Goal: Transaction & Acquisition: Purchase product/service

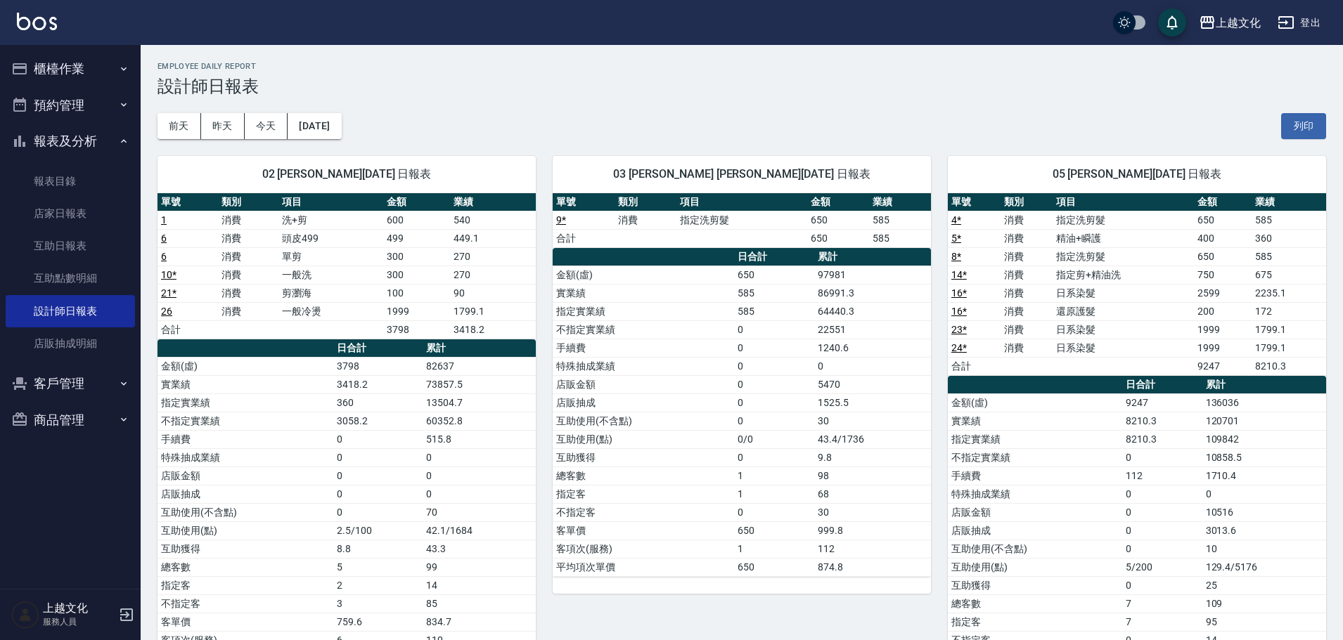
click at [74, 60] on button "櫃檯作業" at bounding box center [70, 69] width 129 height 37
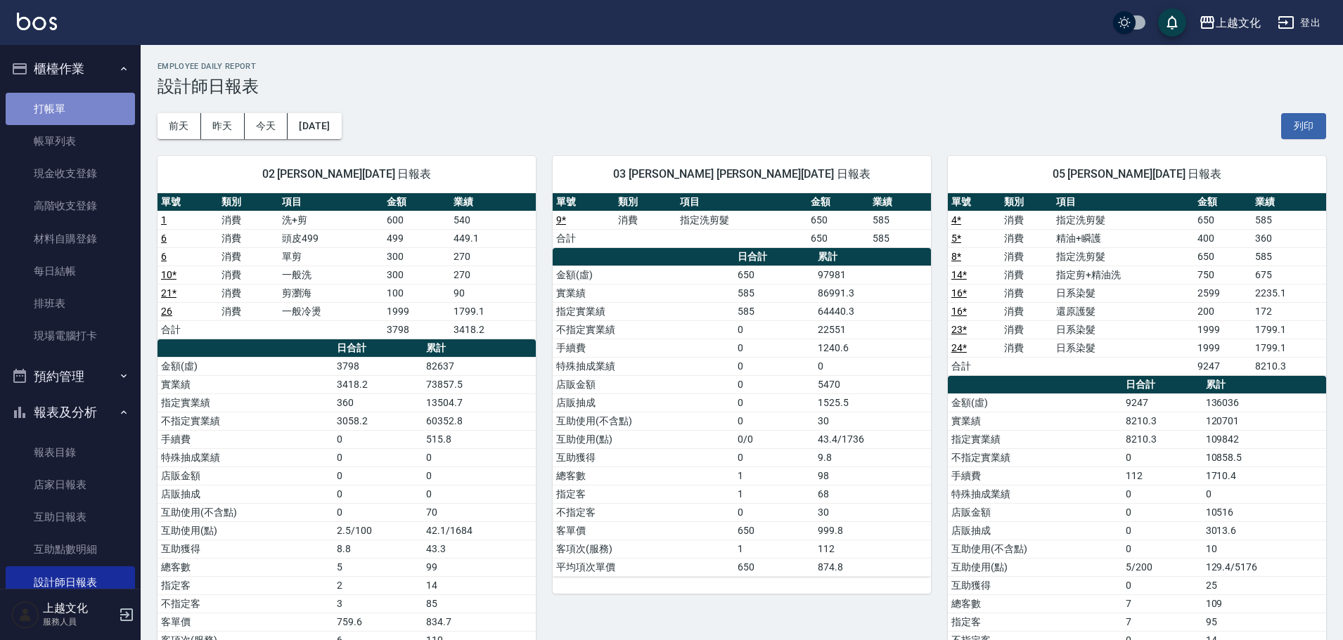
click at [81, 115] on link "打帳單" at bounding box center [70, 109] width 129 height 32
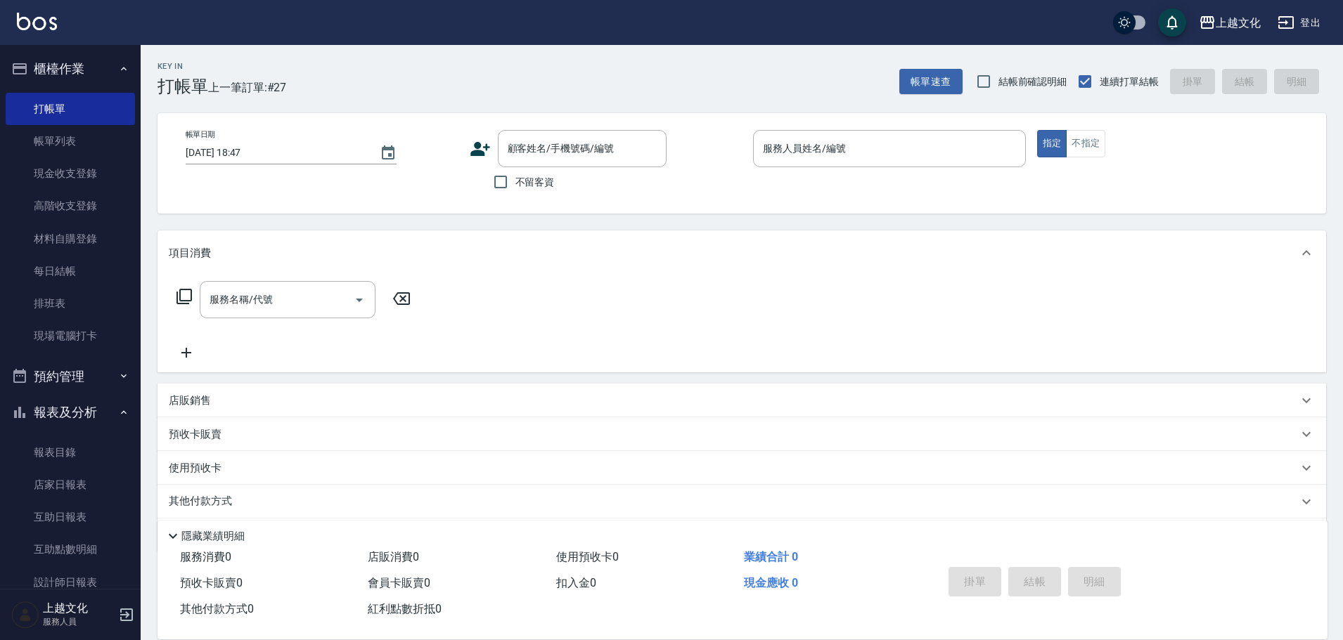
click at [541, 193] on label "不留客資" at bounding box center [520, 182] width 69 height 30
click at [515, 193] on input "不留客資" at bounding box center [501, 182] width 30 height 30
click at [541, 193] on label "不留客資" at bounding box center [520, 182] width 69 height 30
click at [515, 193] on input "不留客資" at bounding box center [501, 182] width 30 height 30
click at [519, 188] on span "不留客資" at bounding box center [534, 182] width 39 height 15
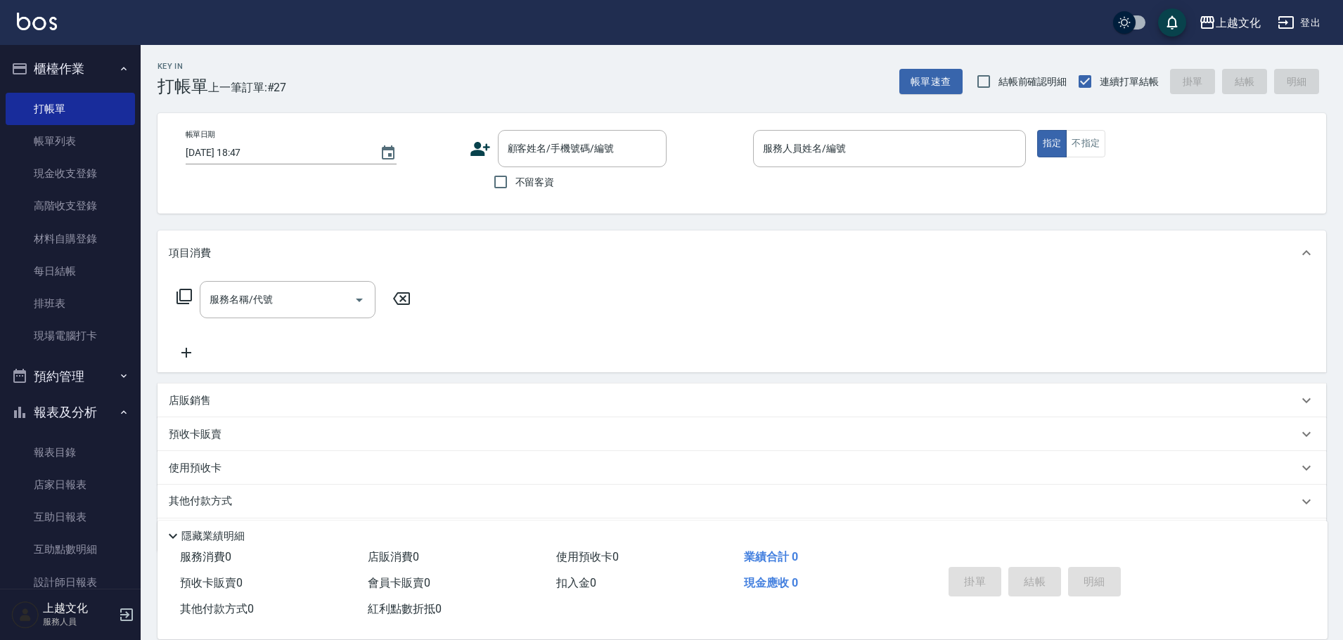
click at [515, 188] on input "不留客資" at bounding box center [501, 182] width 30 height 30
checkbox input "true"
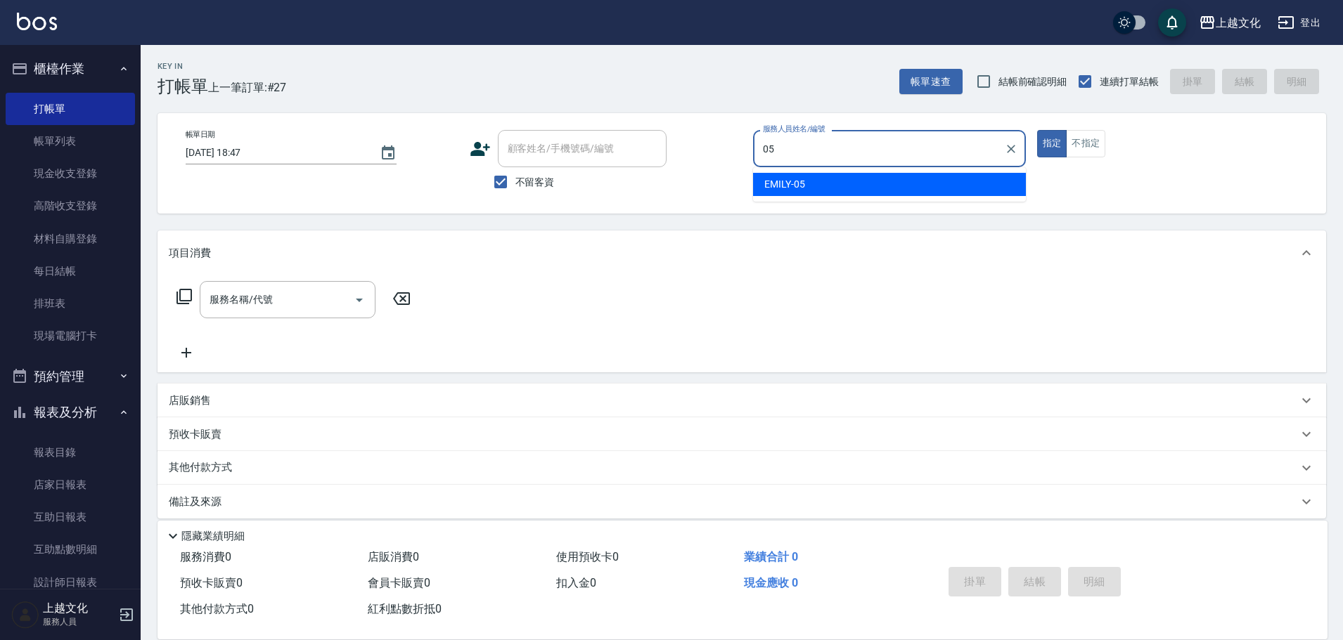
type input "EMILY-05"
type button "true"
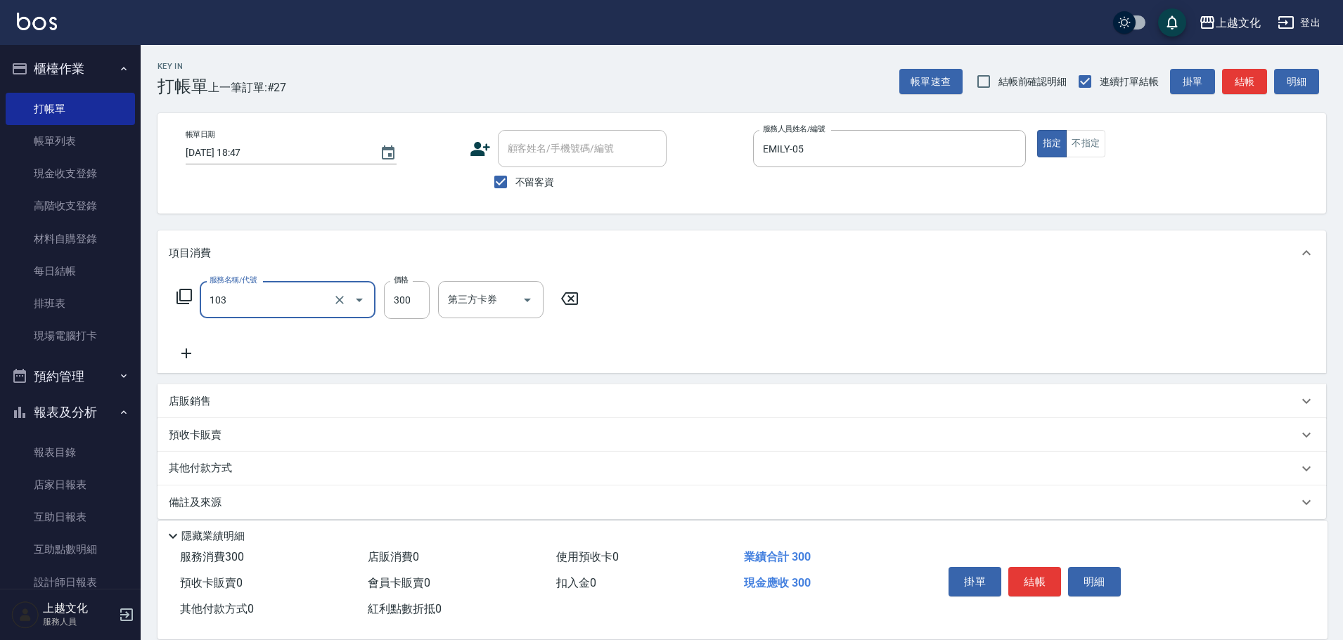
type input "單剪(103)"
type input "350"
click at [1050, 567] on button "結帳" at bounding box center [1034, 582] width 53 height 30
click at [1050, 567] on div "掛單 結帳 明細" at bounding box center [1034, 584] width 183 height 44
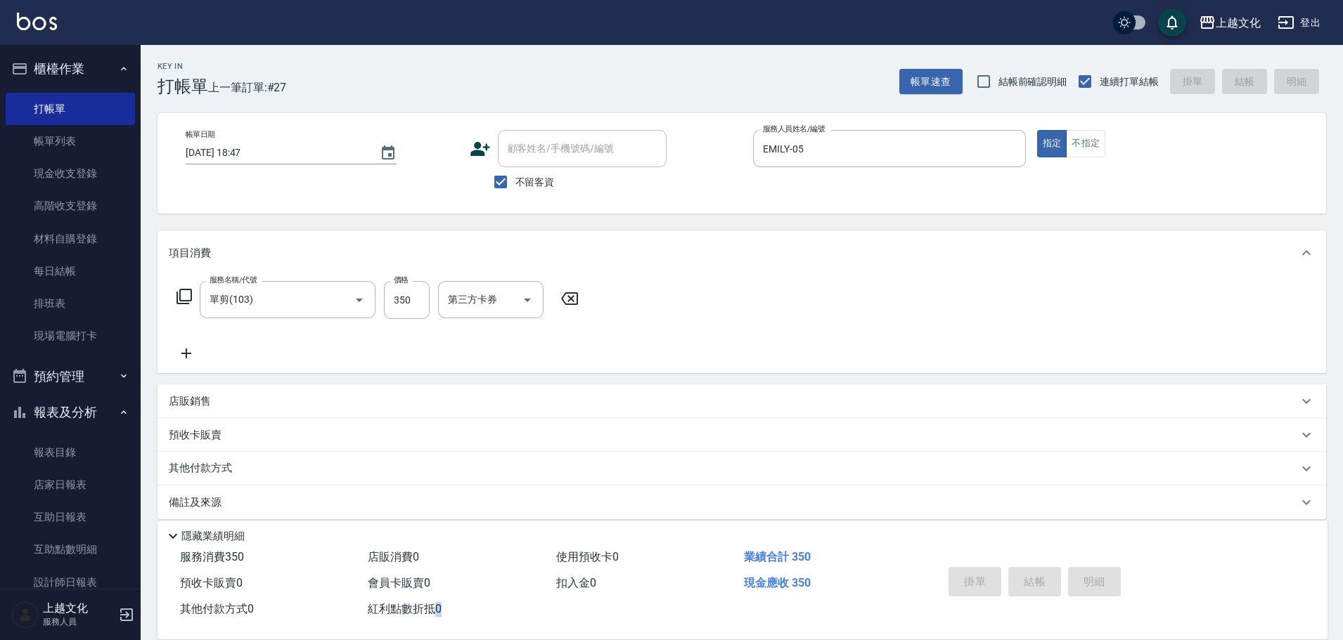
type input "2025/09/20 18:48"
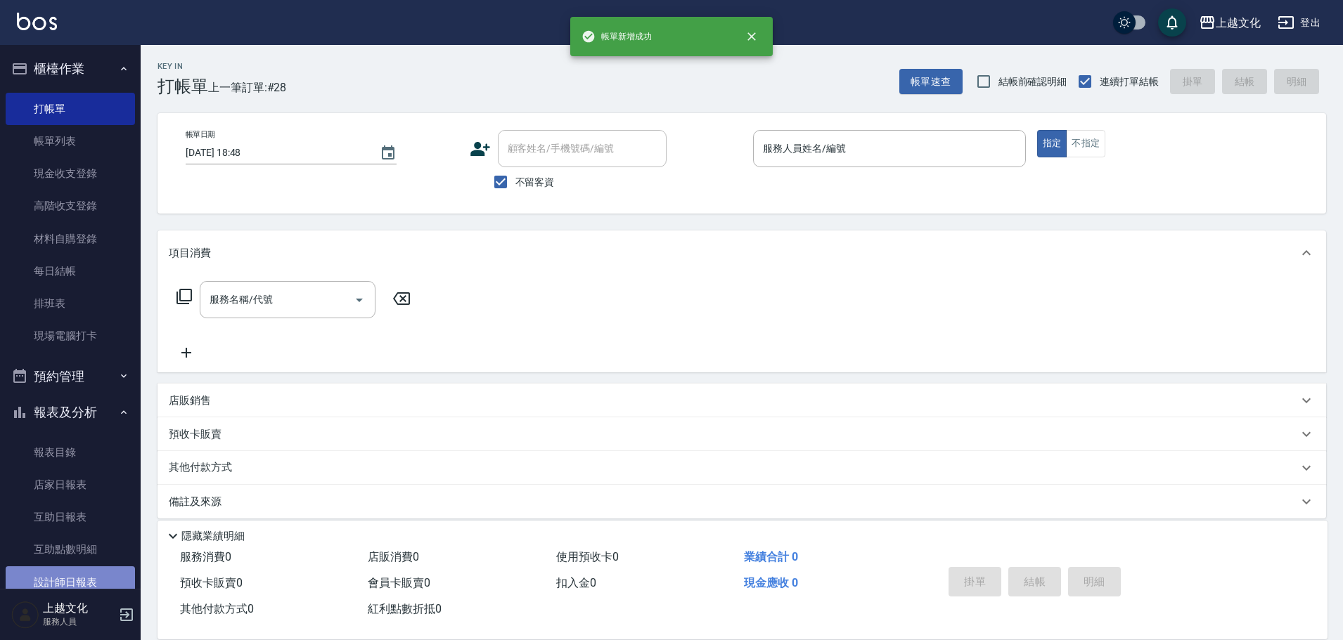
click at [84, 580] on link "設計師日報表" at bounding box center [70, 583] width 129 height 32
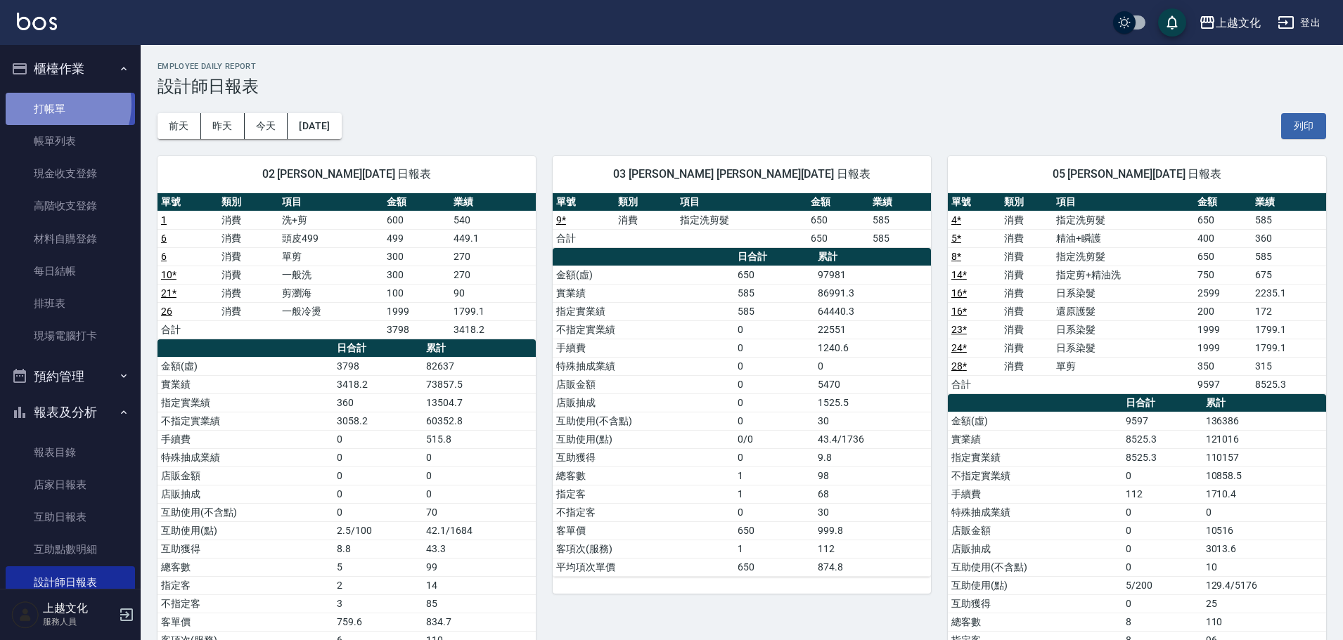
click at [55, 105] on link "打帳單" at bounding box center [70, 109] width 129 height 32
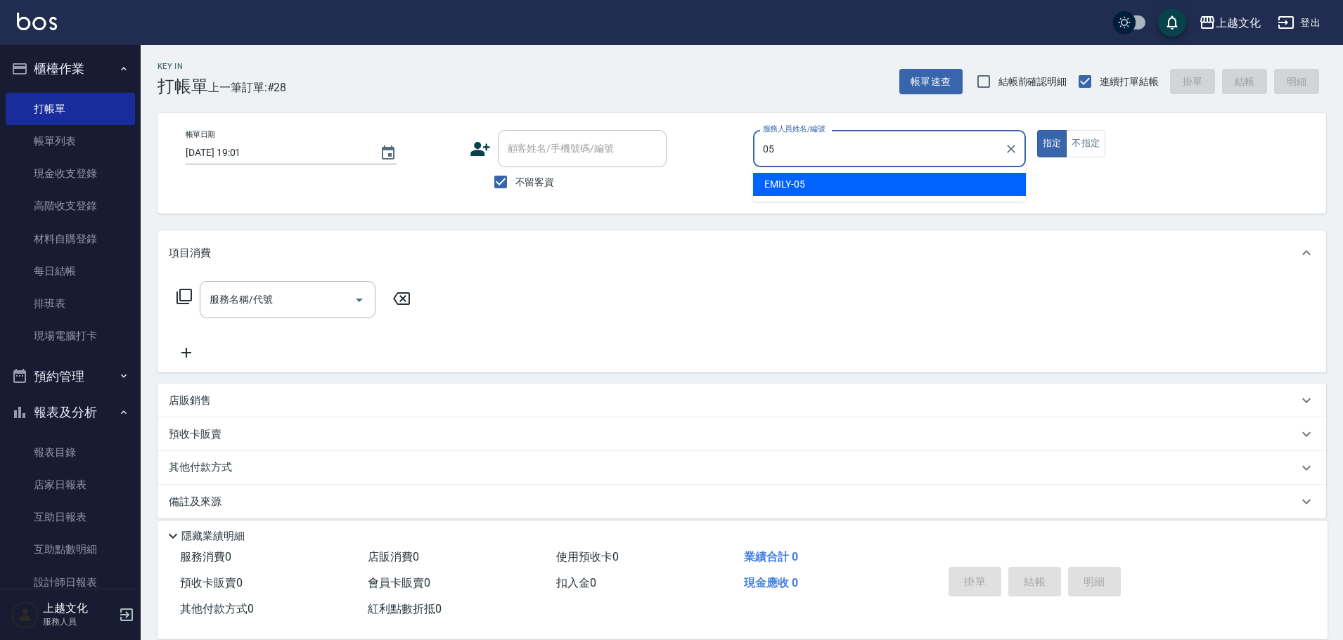
type input "EMILY-05"
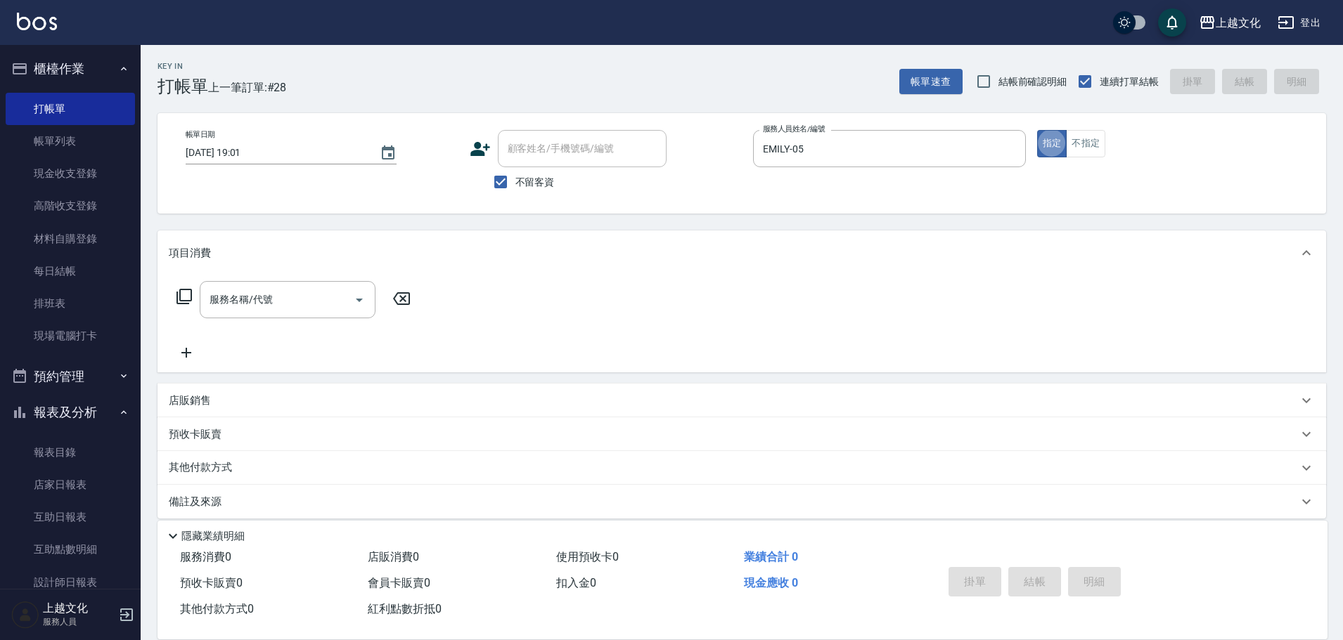
type button "true"
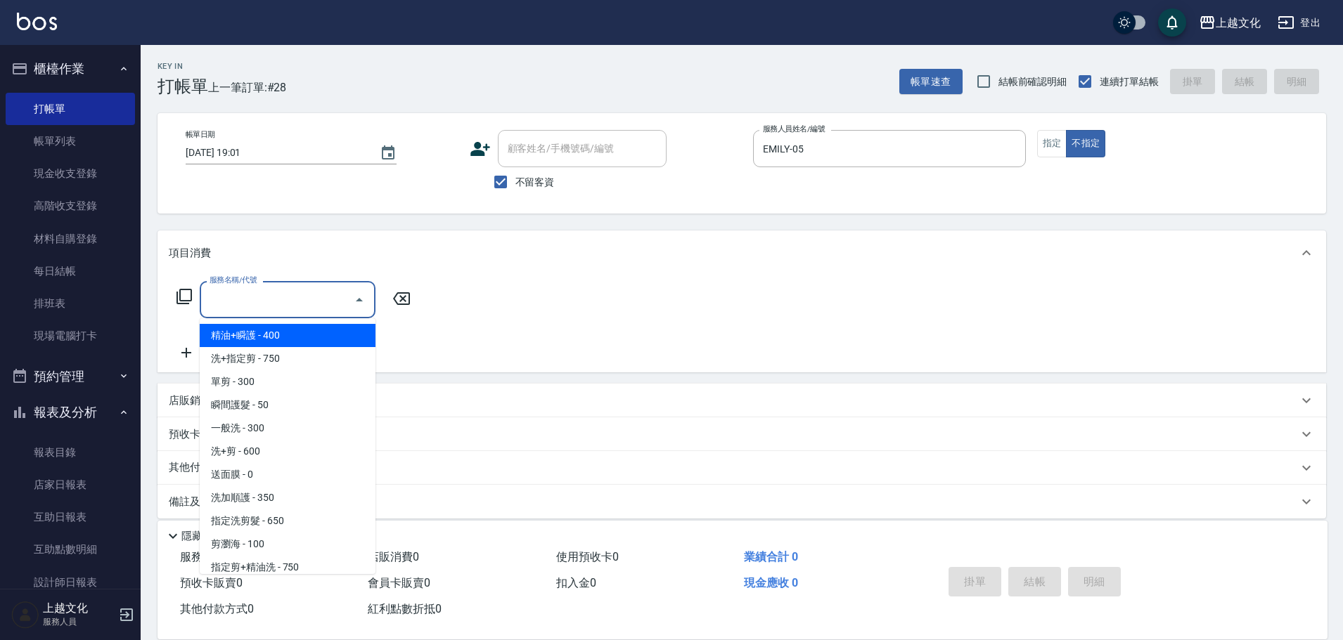
click at [245, 294] on input "服務名稱/代號" at bounding box center [277, 299] width 142 height 25
click at [263, 329] on span "精油+瞬護 - 400" at bounding box center [288, 335] width 176 height 23
type input "精油+瞬護(101)"
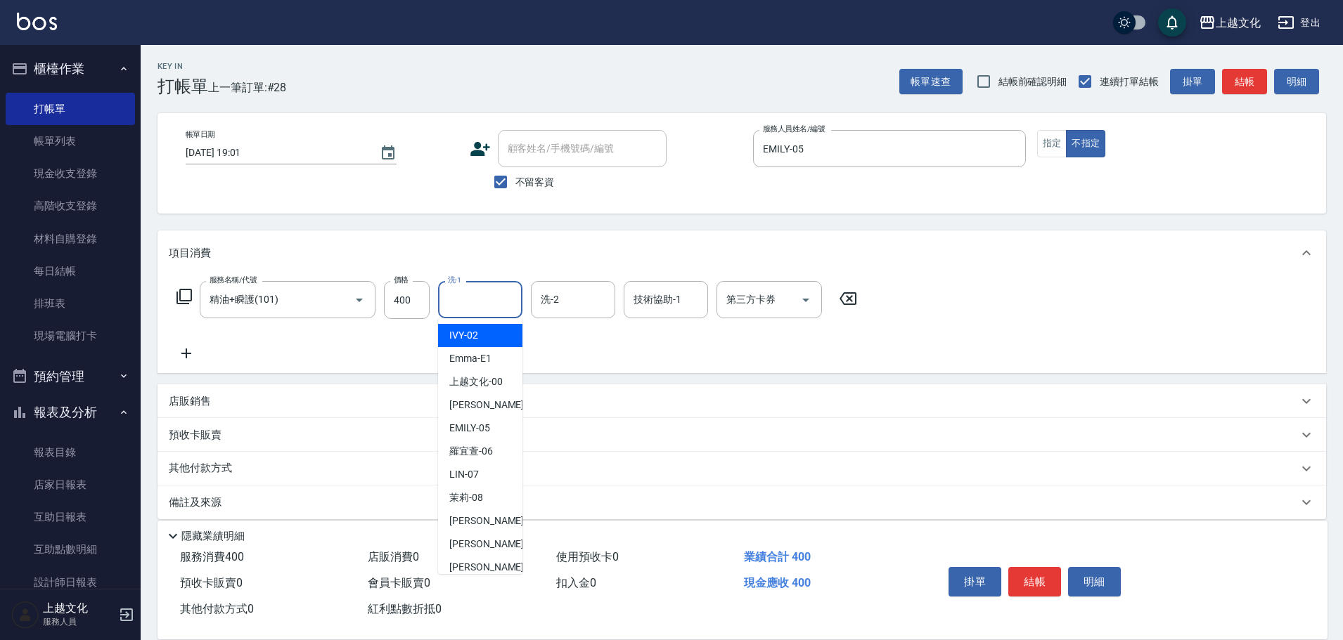
click at [469, 306] on input "洗-1" at bounding box center [480, 299] width 72 height 25
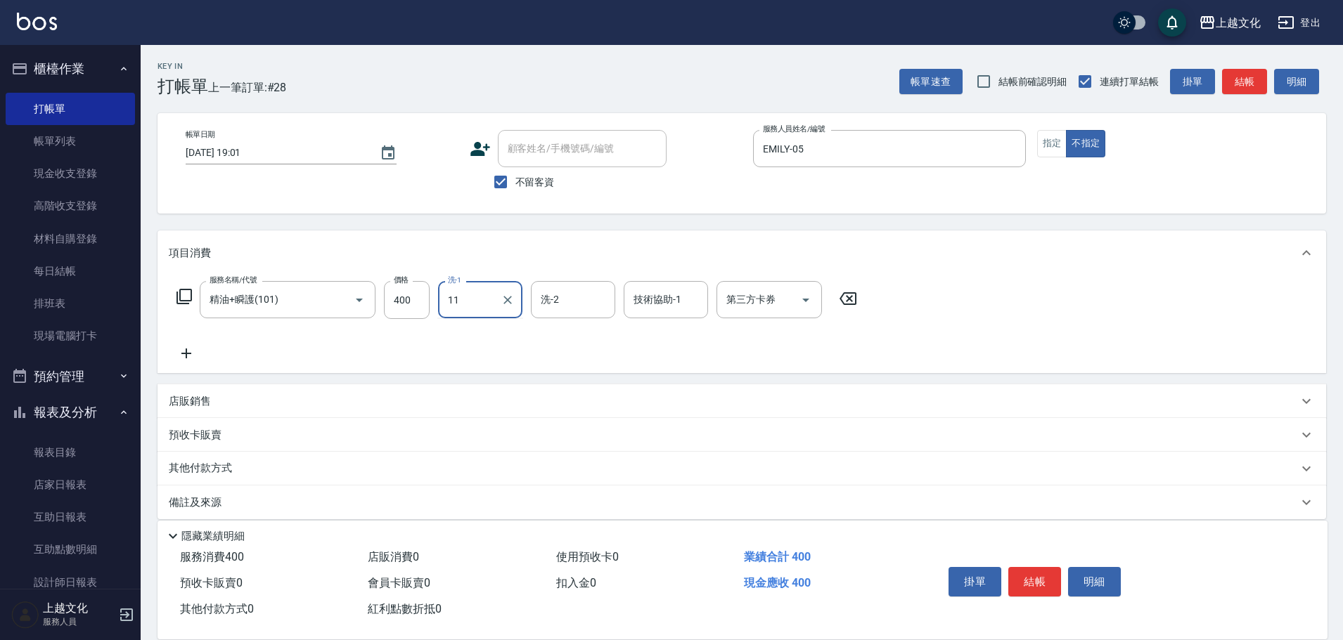
type input "Martin-11"
type input "2"
type input "Martin-11"
click at [1042, 585] on button "結帳" at bounding box center [1034, 582] width 53 height 30
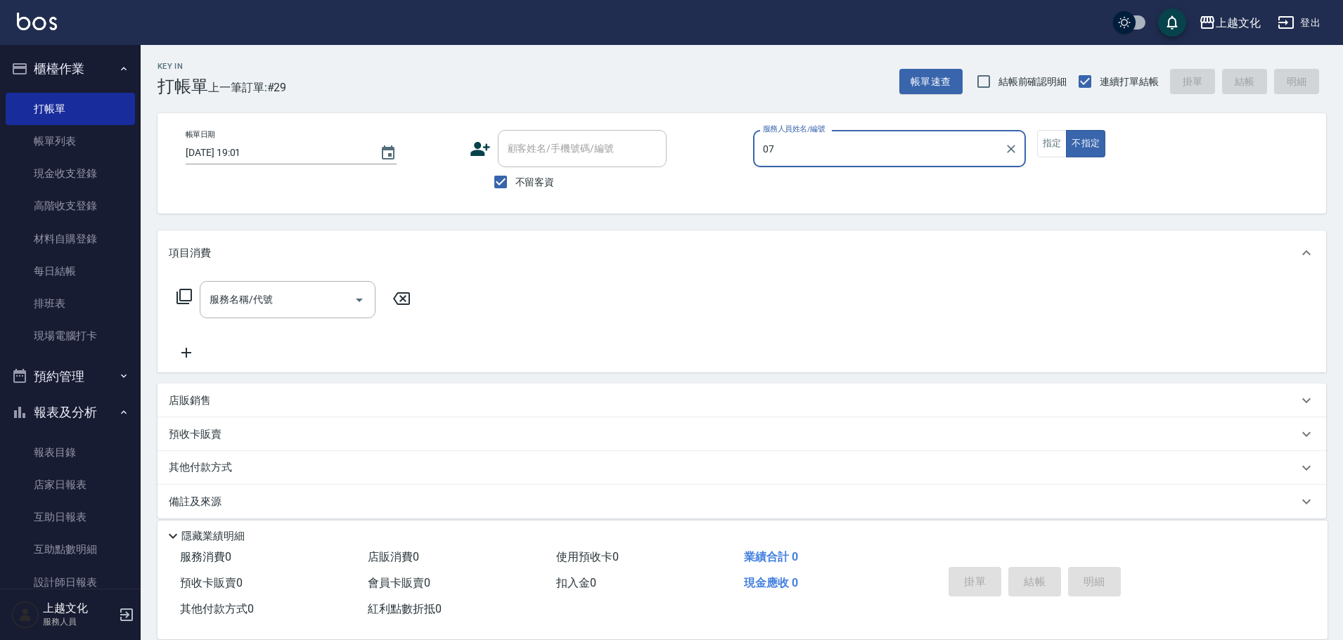
type input "LIN-07"
type button "false"
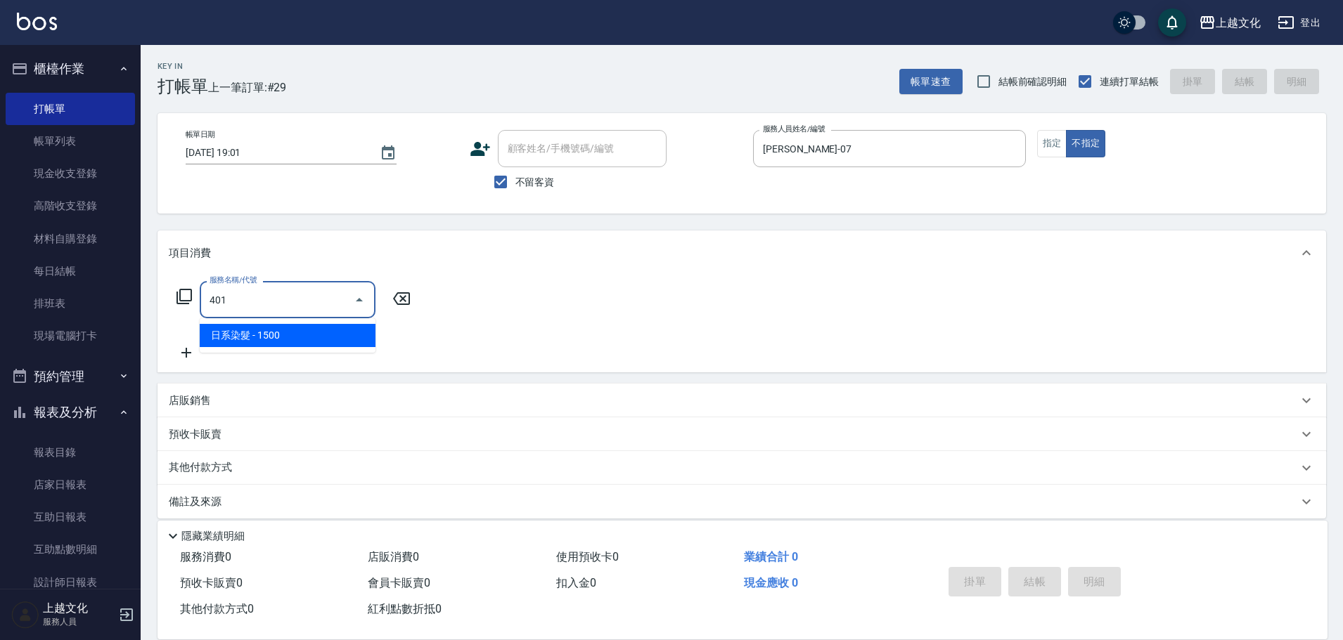
type input "日系染髮(401)"
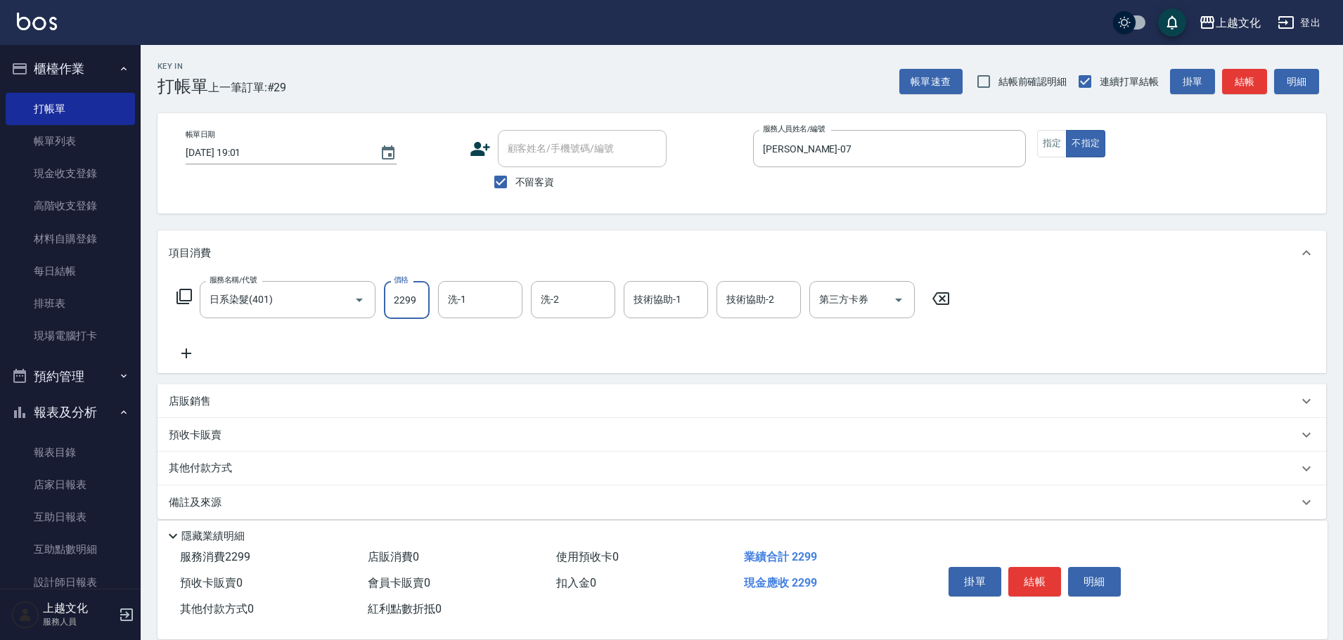
type input "2299"
click at [224, 474] on p "其他付款方式" at bounding box center [204, 468] width 70 height 15
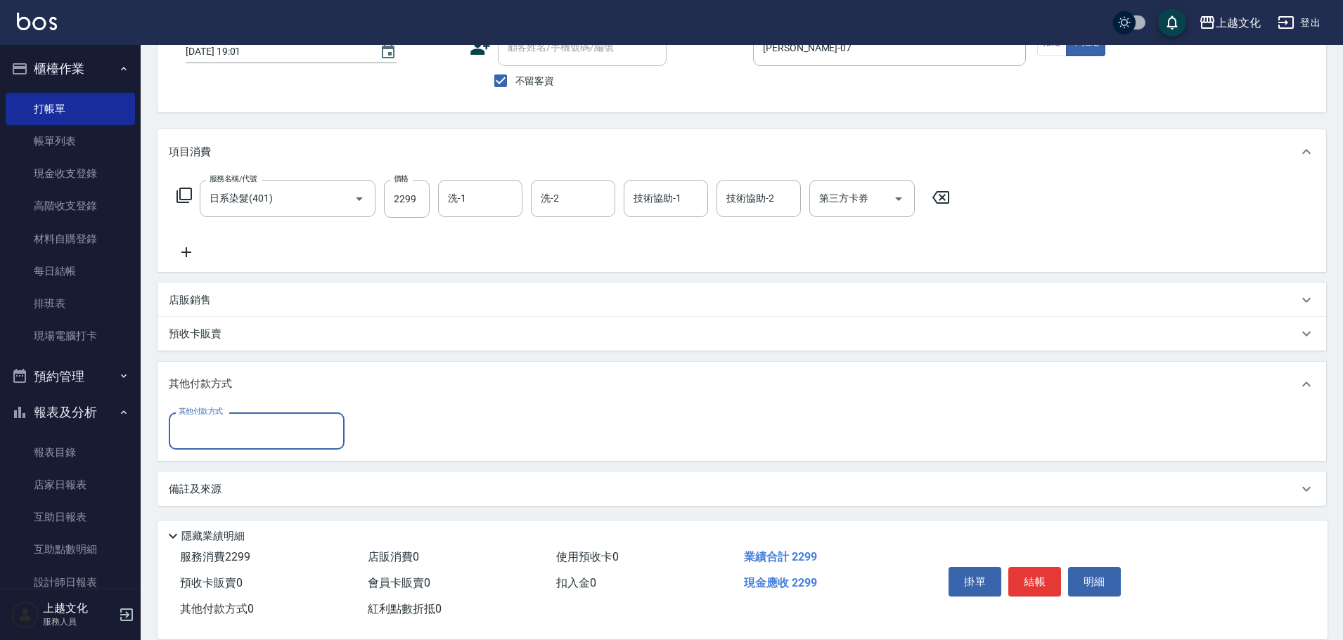
scroll to position [102, 0]
click at [256, 435] on input "其他付款方式" at bounding box center [256, 430] width 163 height 25
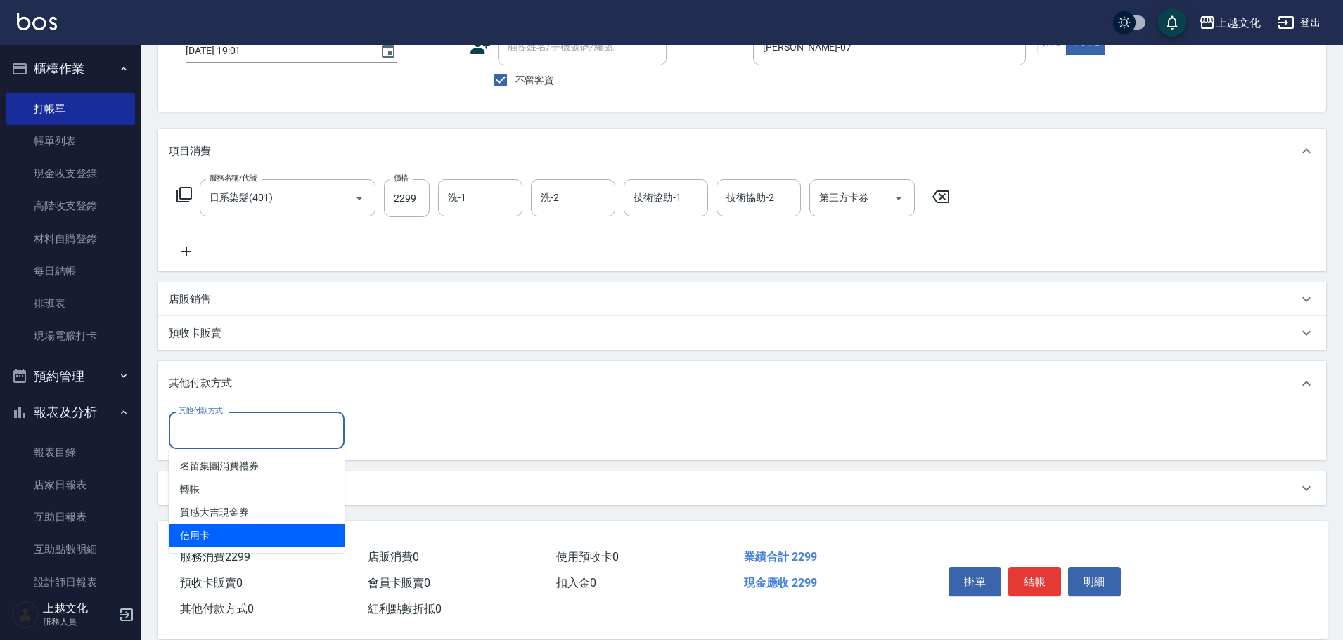
click at [271, 535] on span "信用卡" at bounding box center [257, 535] width 176 height 23
type input "信用卡"
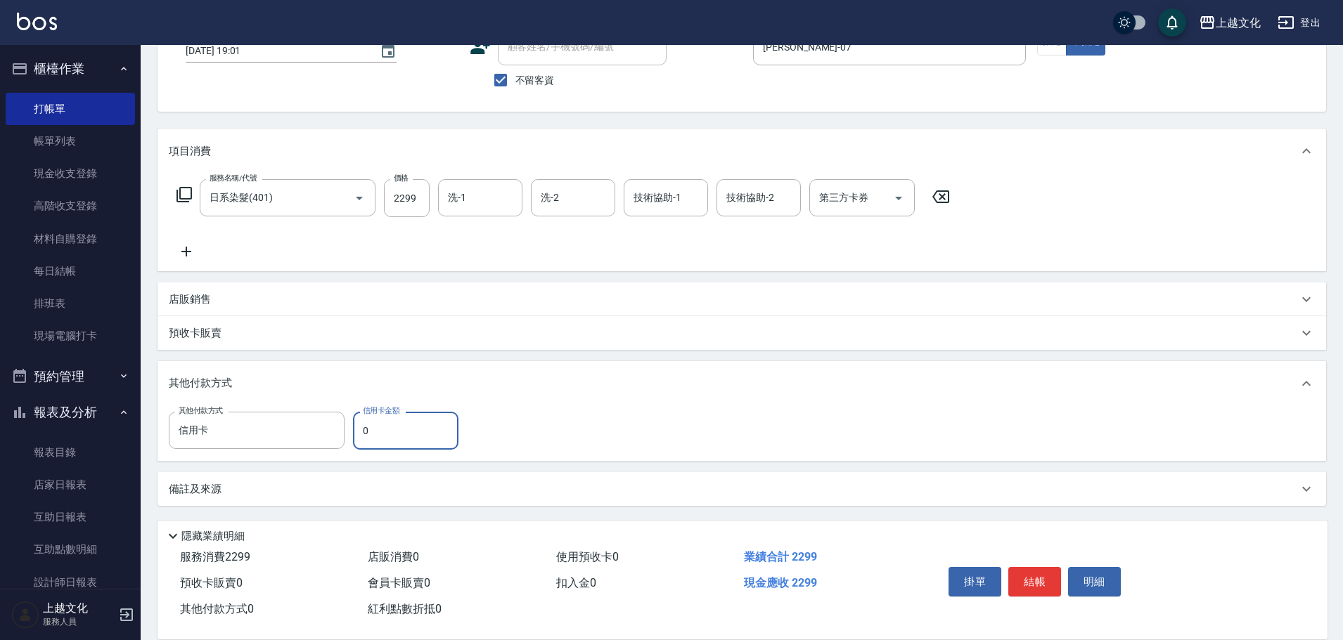
click at [421, 432] on input "0" at bounding box center [405, 431] width 105 height 38
click at [423, 427] on input "0" at bounding box center [405, 431] width 105 height 38
type input "2299"
click at [1033, 568] on button "結帳" at bounding box center [1034, 582] width 53 height 30
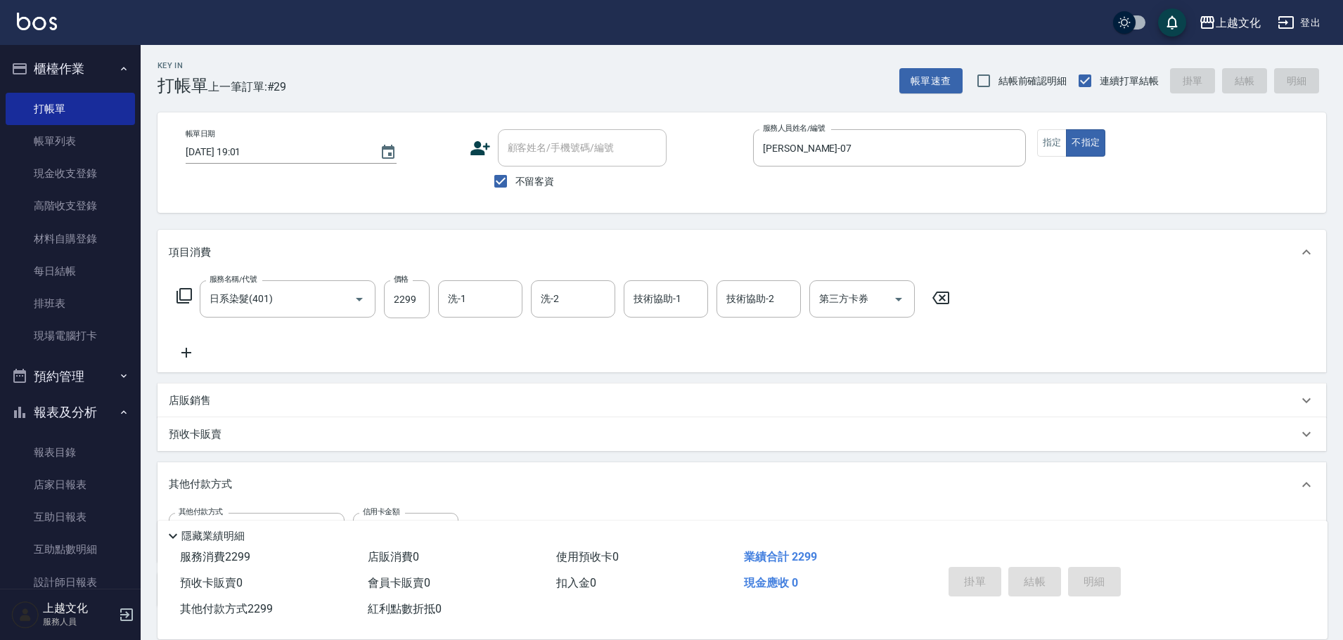
scroll to position [0, 0]
type input "2025/09/20 19:02"
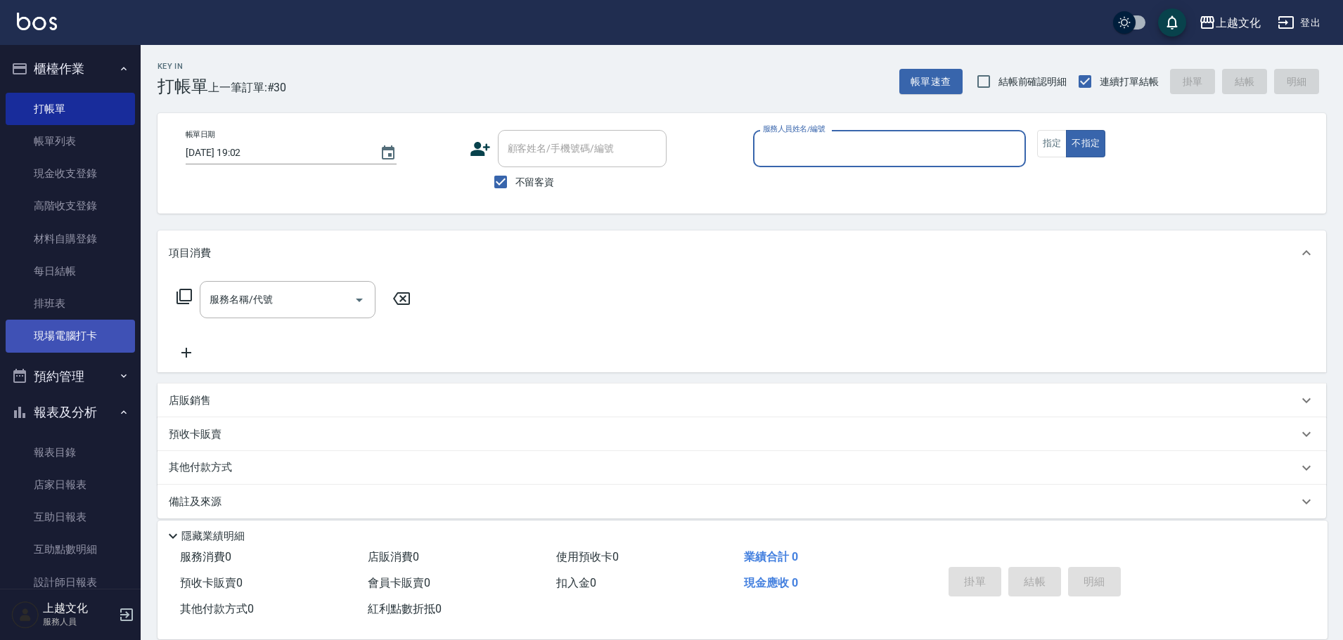
click at [62, 331] on link "現場電腦打卡" at bounding box center [70, 336] width 129 height 32
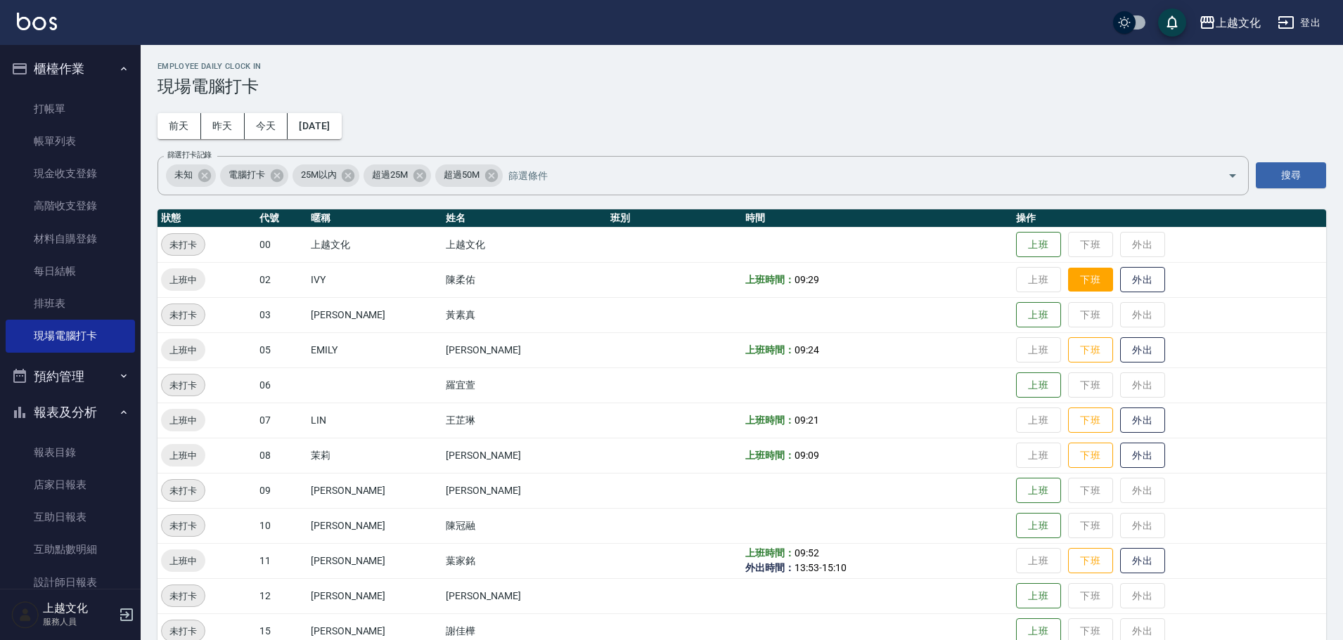
click at [1080, 282] on button "下班" at bounding box center [1090, 280] width 45 height 25
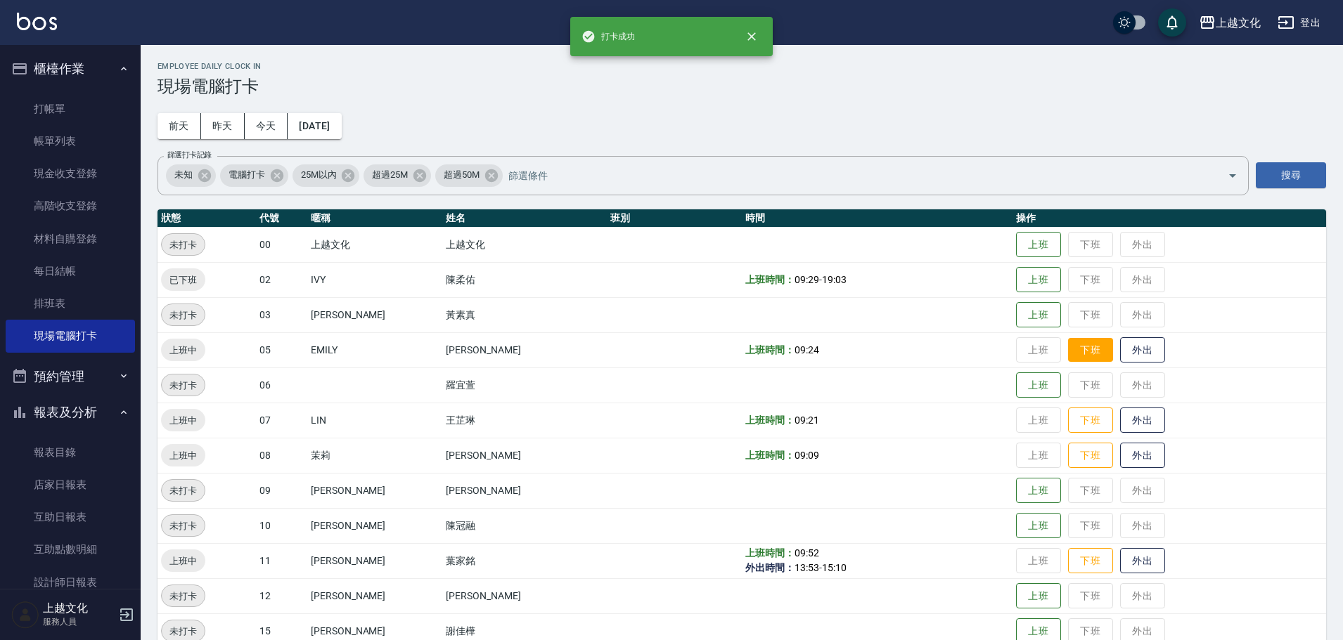
click at [1068, 357] on button "下班" at bounding box center [1090, 350] width 45 height 25
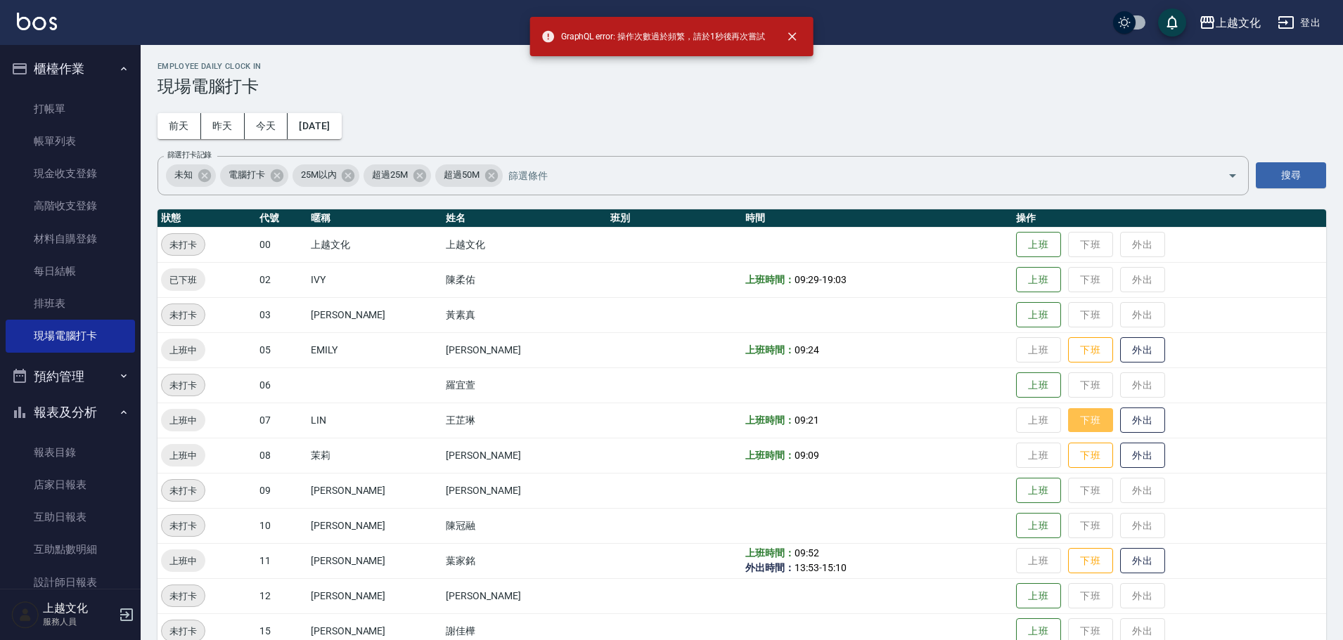
click at [1071, 423] on button "下班" at bounding box center [1090, 420] width 45 height 25
click at [1071, 424] on button "下班" at bounding box center [1090, 420] width 45 height 25
drag, startPoint x: 1073, startPoint y: 461, endPoint x: 1071, endPoint y: 477, distance: 15.6
click at [1073, 460] on button "下班" at bounding box center [1090, 456] width 45 height 26
click at [1072, 564] on button "下班" at bounding box center [1090, 561] width 45 height 25
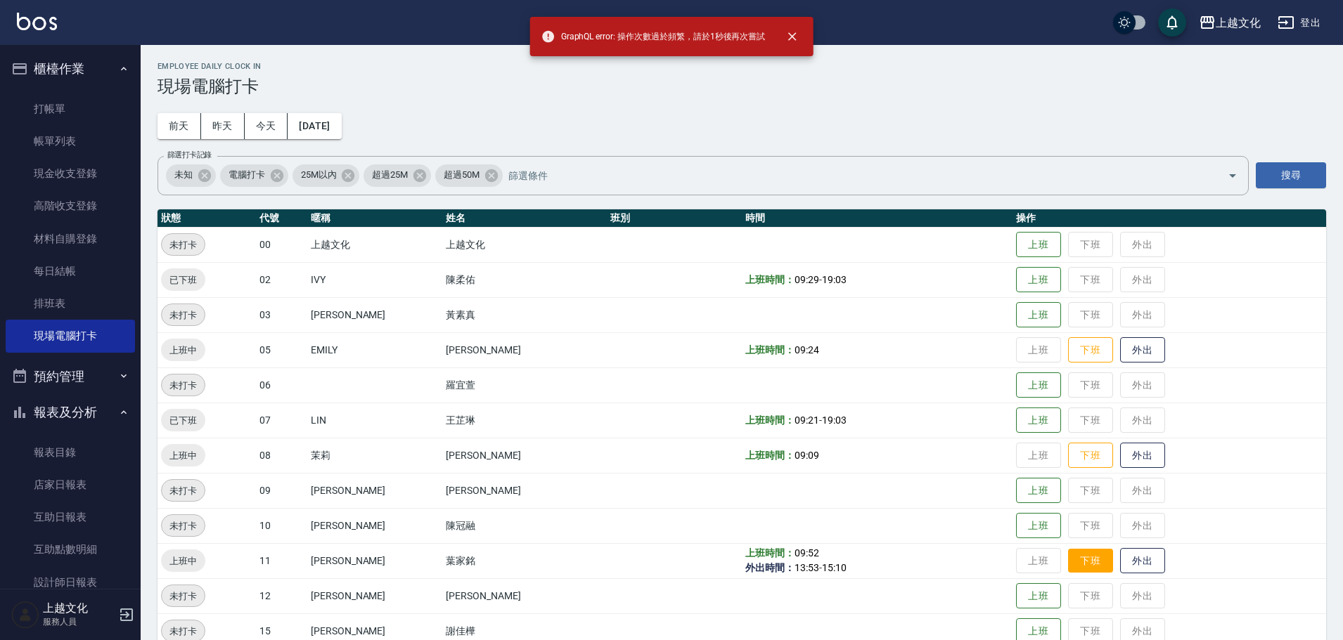
click at [1071, 564] on button "下班" at bounding box center [1090, 561] width 45 height 25
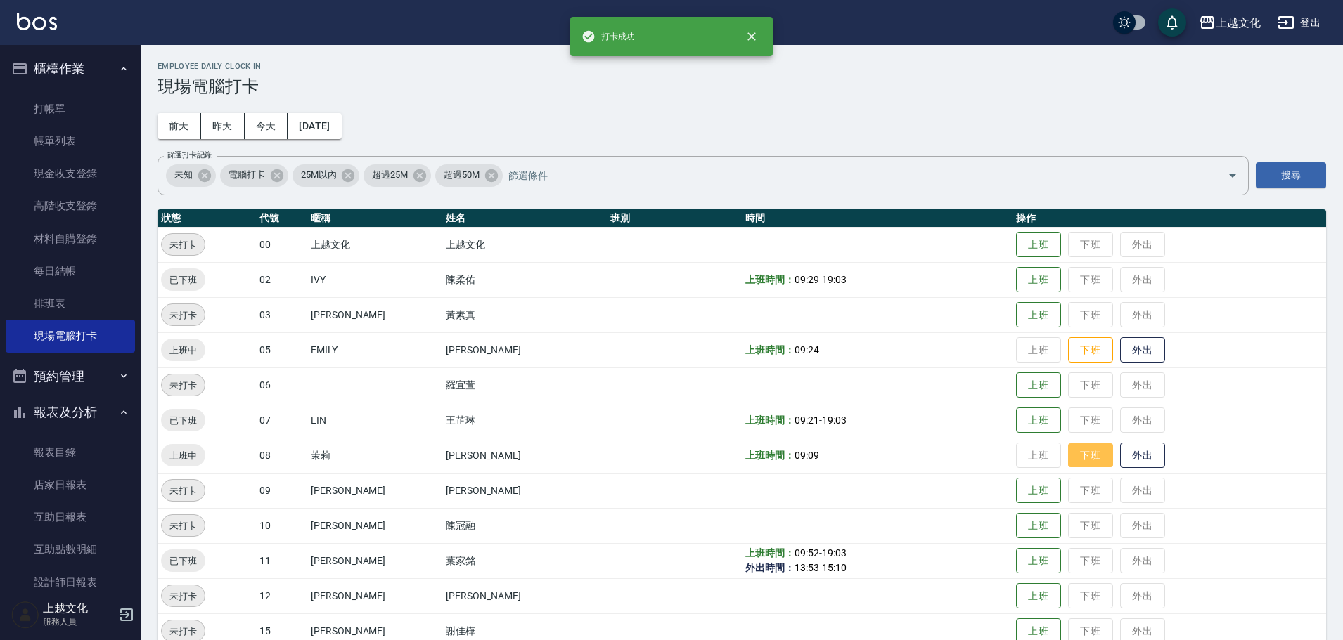
click at [1089, 458] on button "下班" at bounding box center [1090, 456] width 45 height 25
click at [1087, 349] on button "下班" at bounding box center [1090, 350] width 45 height 25
drag, startPoint x: 1087, startPoint y: 349, endPoint x: 1046, endPoint y: 340, distance: 42.6
click at [1087, 349] on button "下班" at bounding box center [1090, 350] width 45 height 26
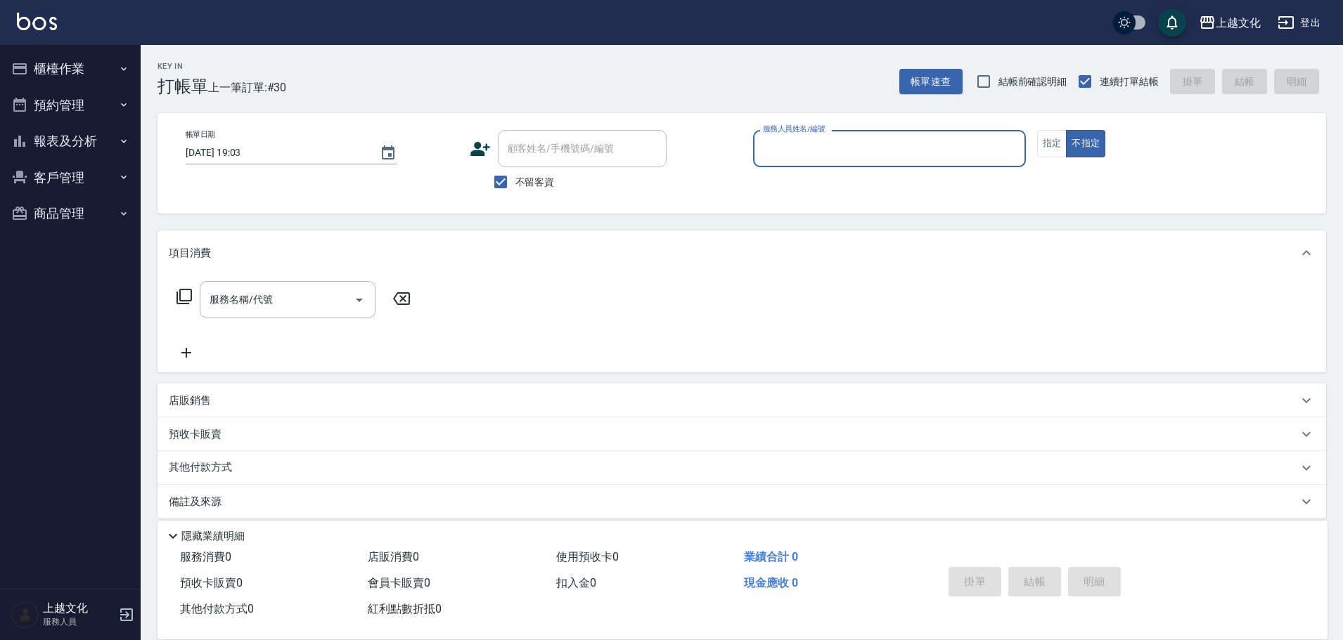
click at [63, 72] on button "櫃檯作業" at bounding box center [70, 69] width 129 height 37
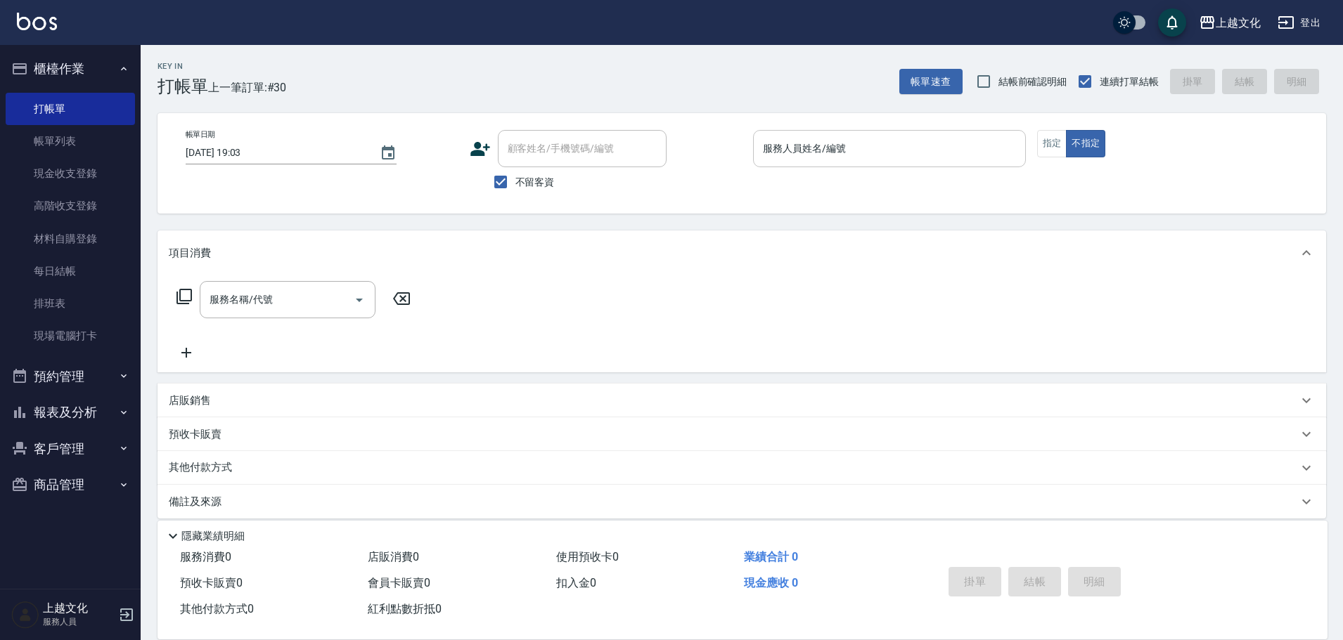
click at [841, 157] on input "服務人員姓名/編號" at bounding box center [889, 148] width 260 height 25
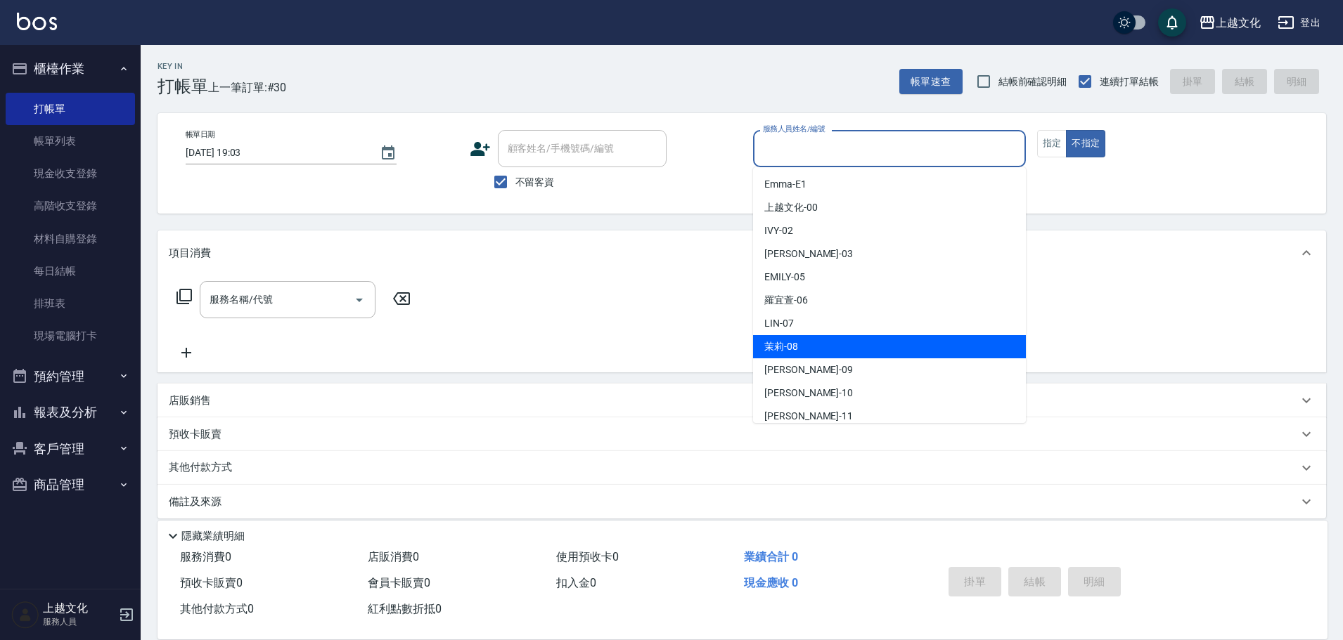
click at [805, 339] on div "茉莉 -08" at bounding box center [889, 346] width 273 height 23
type input "茉莉-08"
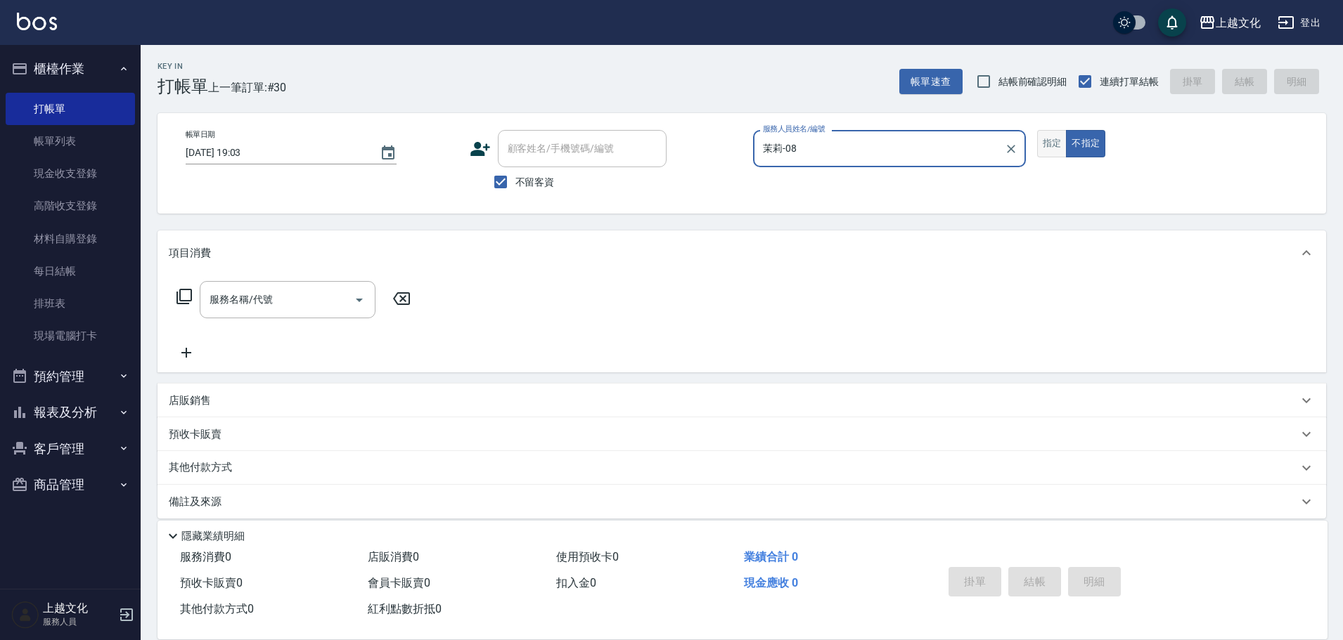
click at [1042, 137] on button "指定" at bounding box center [1052, 143] width 30 height 27
click at [250, 304] on input "服務名稱/代號" at bounding box center [277, 299] width 142 height 25
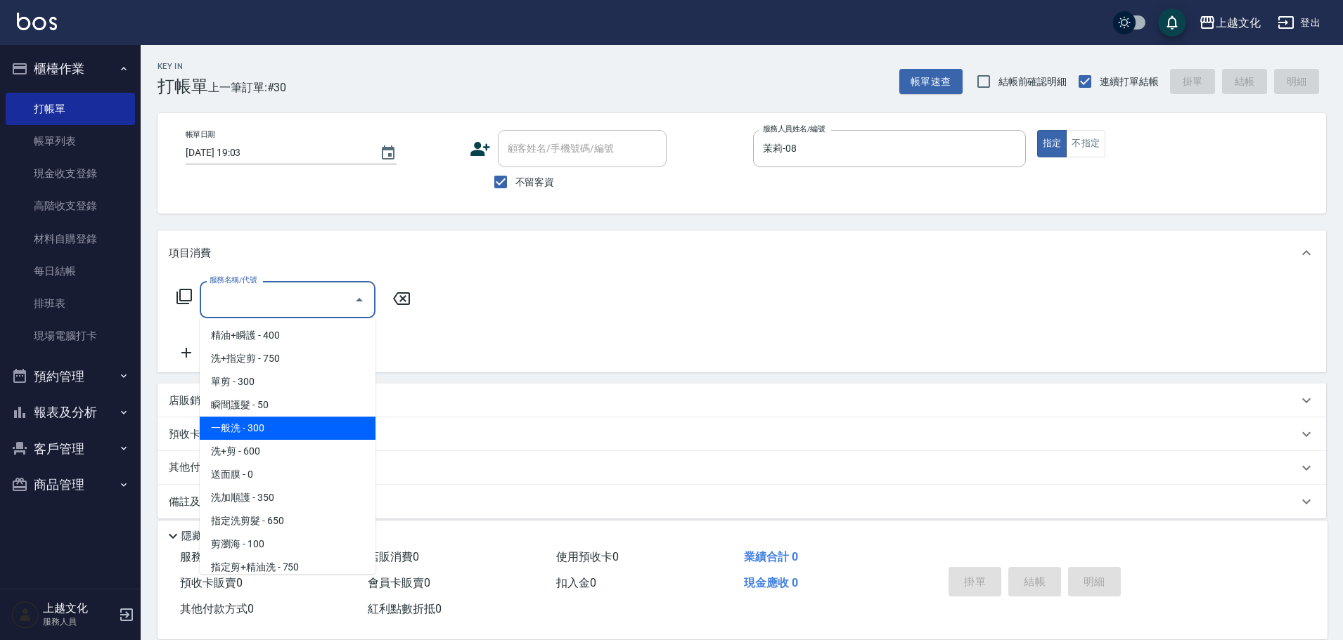
drag, startPoint x: 257, startPoint y: 437, endPoint x: 290, endPoint y: 441, distance: 33.4
click at [259, 437] on span "一般洗 - 300" at bounding box center [288, 428] width 176 height 23
type input "一般洗(105)"
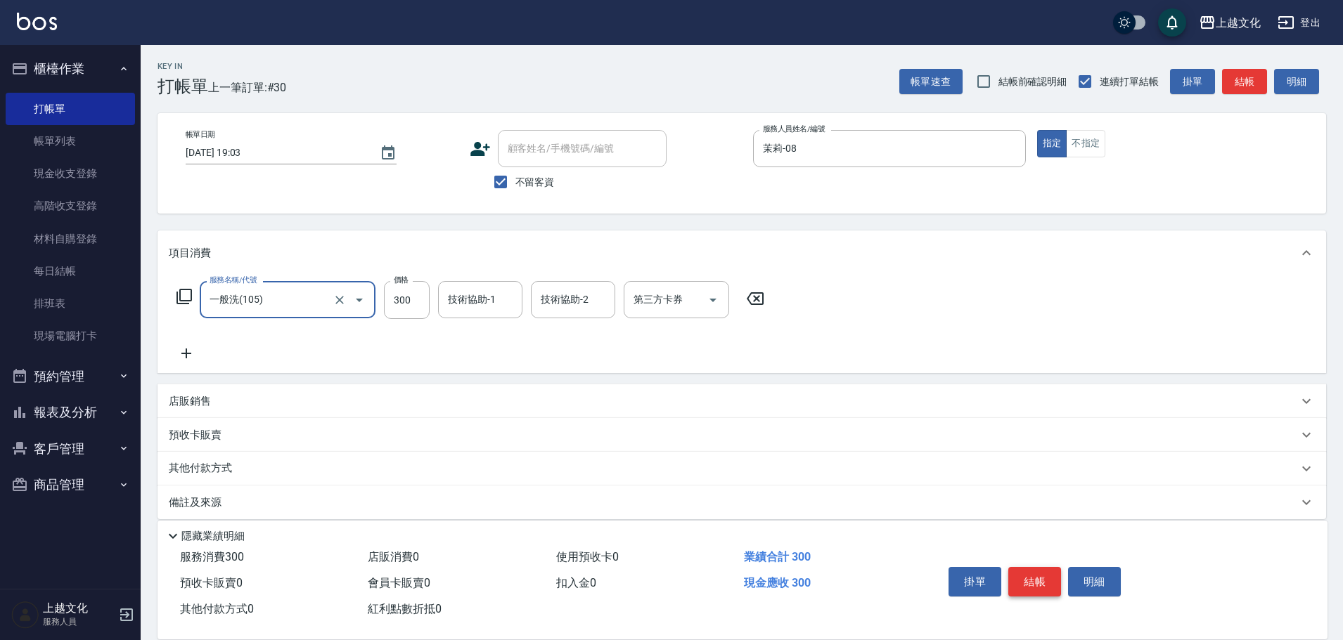
click at [1045, 569] on button "結帳" at bounding box center [1034, 582] width 53 height 30
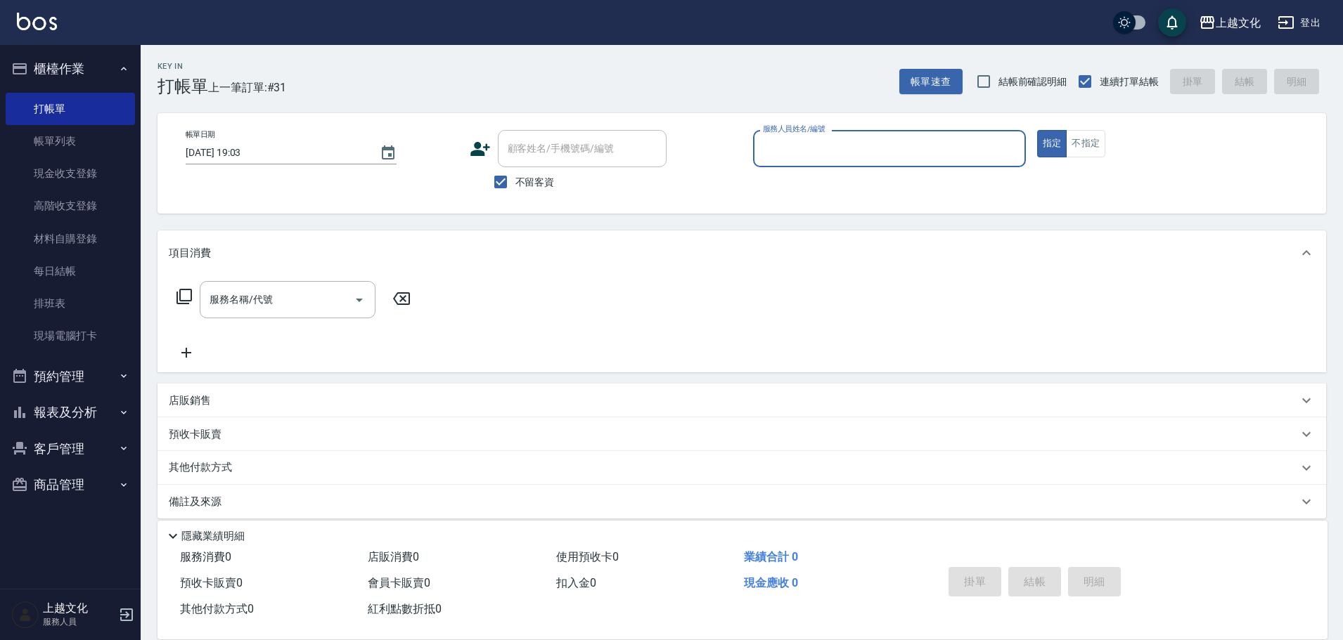
click at [66, 413] on button "報表及分析" at bounding box center [70, 412] width 129 height 37
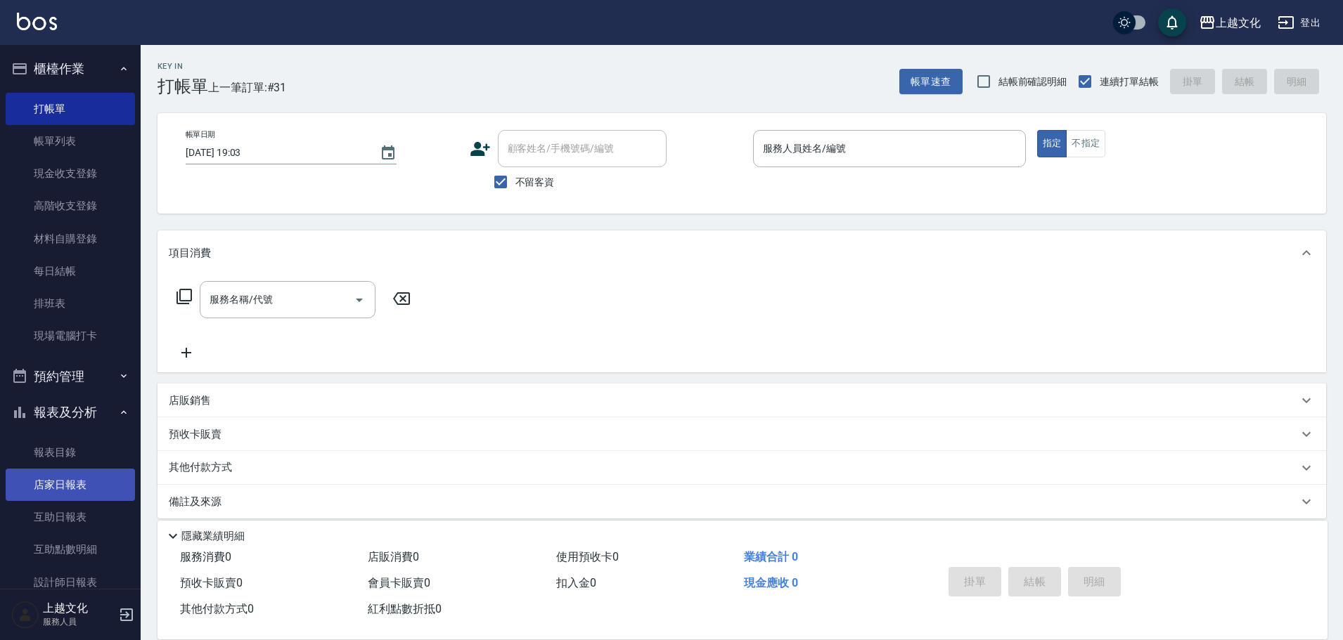
drag, startPoint x: 58, startPoint y: 475, endPoint x: 64, endPoint y: 471, distance: 7.6
click at [58, 475] on link "店家日報表" at bounding box center [70, 485] width 129 height 32
